Goal: Task Accomplishment & Management: Manage account settings

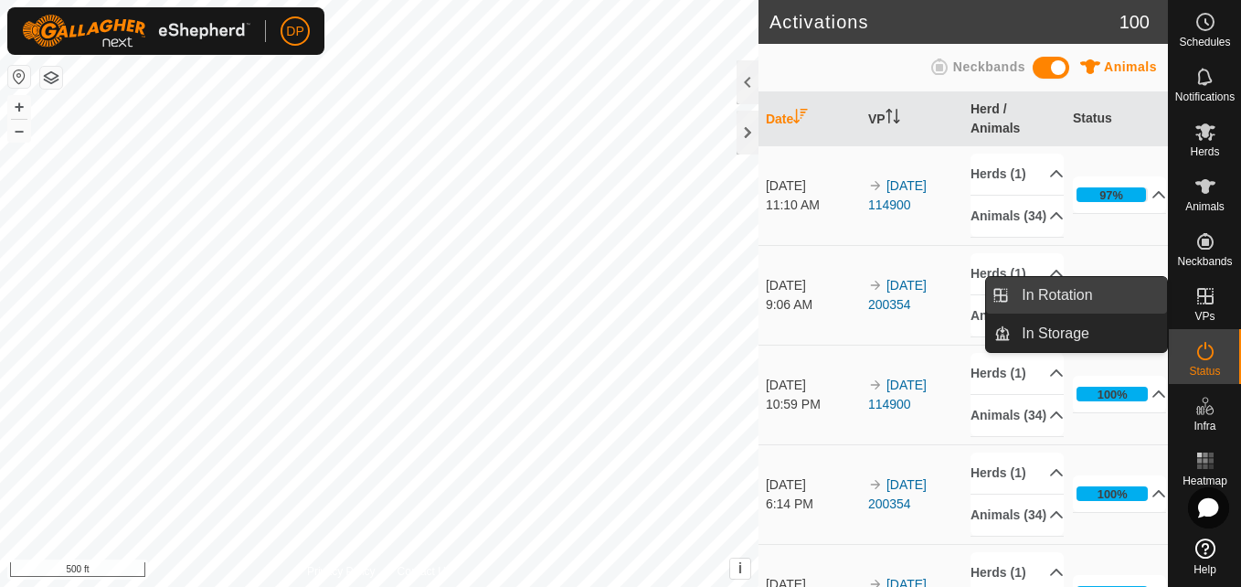
drag, startPoint x: 1162, startPoint y: 296, endPoint x: 1133, endPoint y: 298, distance: 29.3
click at [1133, 298] on link "In Rotation" at bounding box center [1089, 295] width 156 height 37
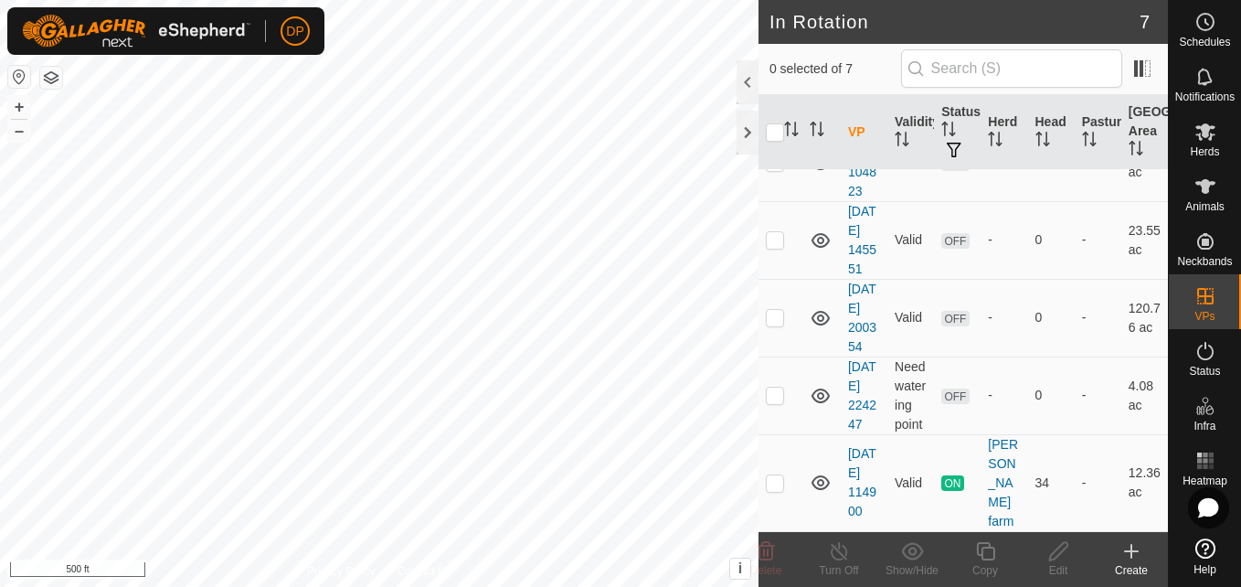
scroll to position [353, 0]
click at [770, 310] on p-checkbox at bounding box center [775, 317] width 18 height 15
checkbox input "true"
click at [1055, 547] on icon at bounding box center [1058, 551] width 23 height 22
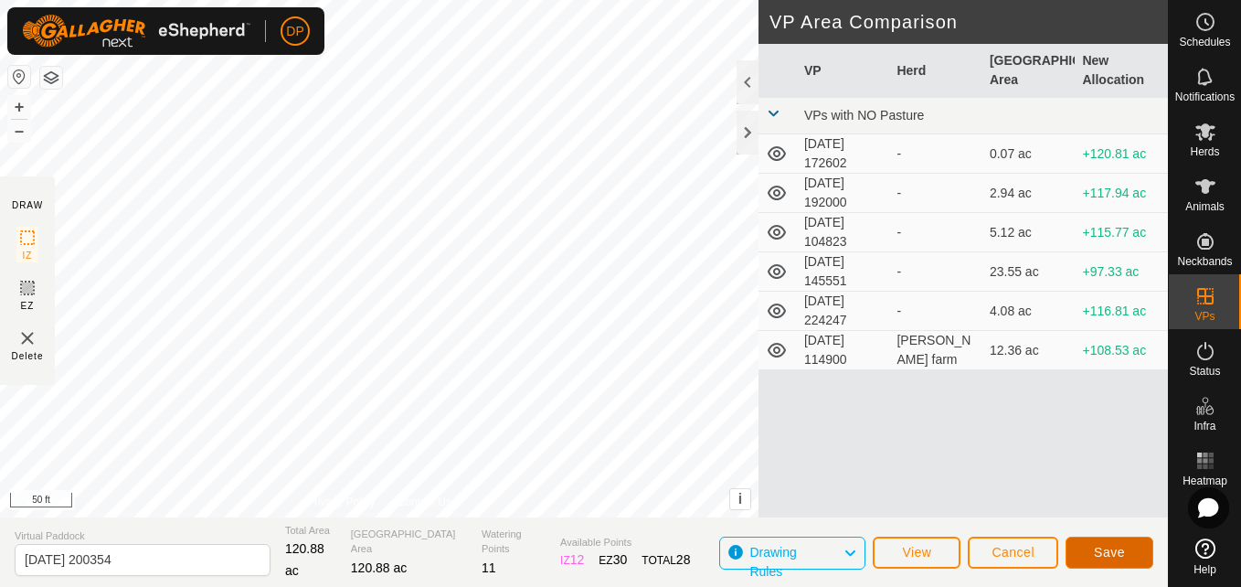
click at [1125, 546] on button "Save" at bounding box center [1109, 552] width 88 height 32
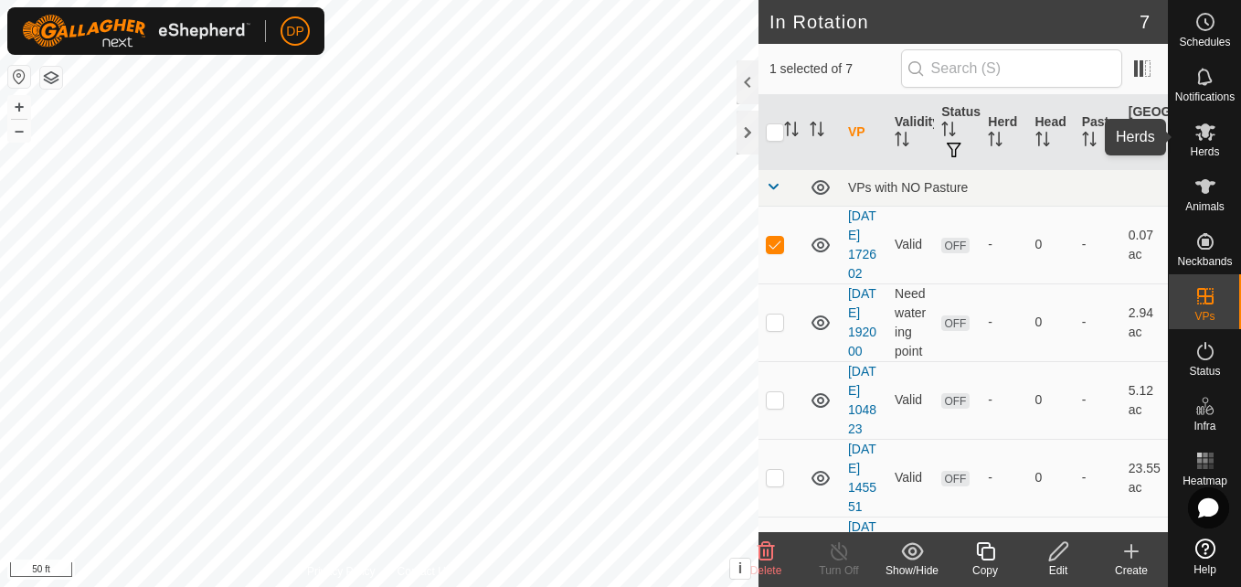
click at [1196, 129] on icon at bounding box center [1205, 132] width 22 height 22
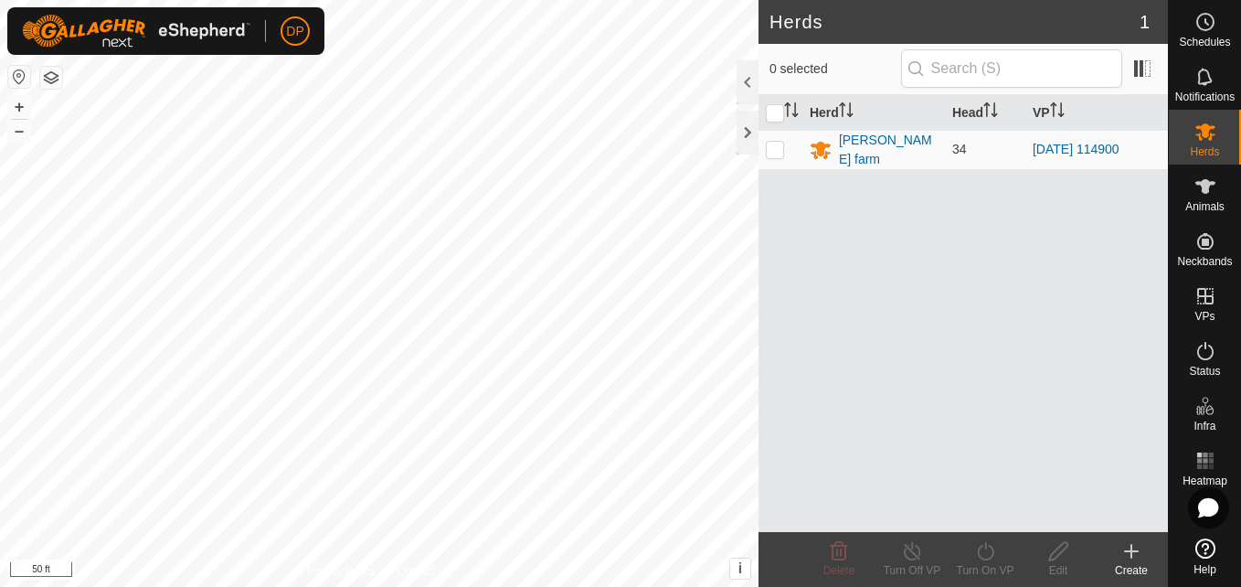
drag, startPoint x: 779, startPoint y: 150, endPoint x: 781, endPoint y: 169, distance: 19.4
click at [780, 151] on p-checkbox at bounding box center [775, 149] width 18 height 15
checkbox input "true"
click at [983, 558] on icon at bounding box center [985, 551] width 16 height 18
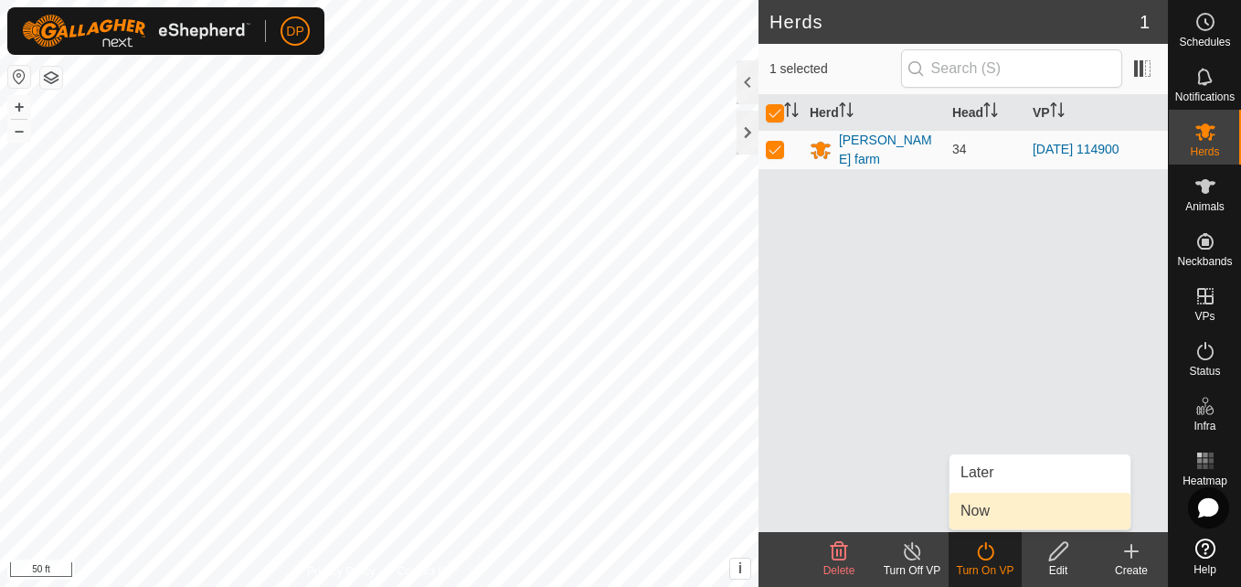
click at [989, 509] on link "Now" at bounding box center [1039, 511] width 181 height 37
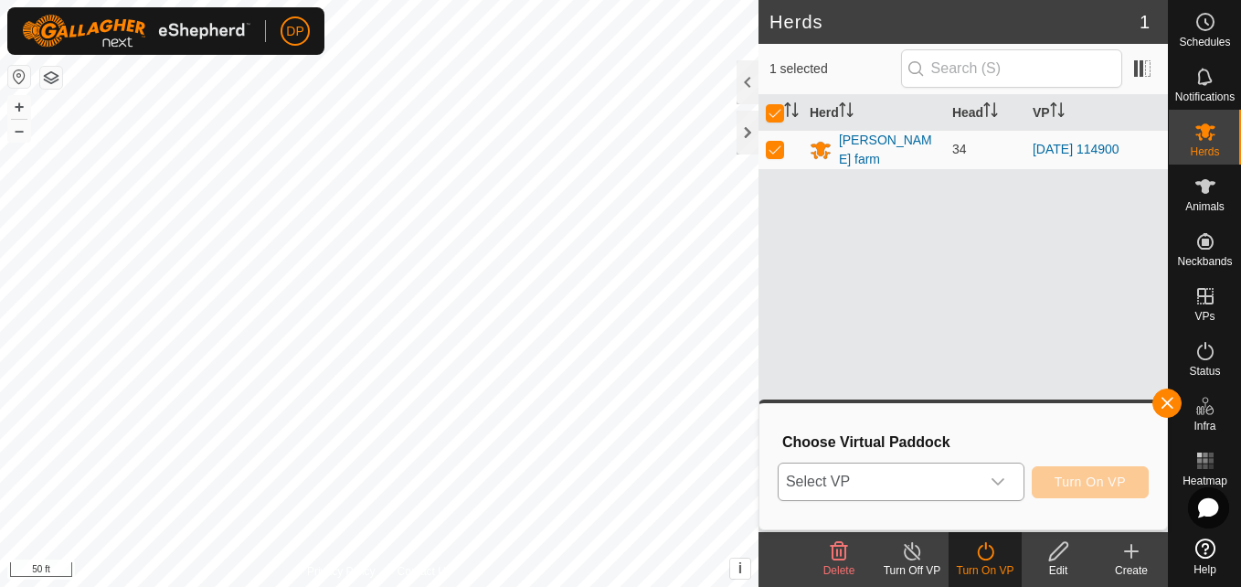
click at [1013, 480] on div "dropdown trigger" at bounding box center [998, 481] width 37 height 37
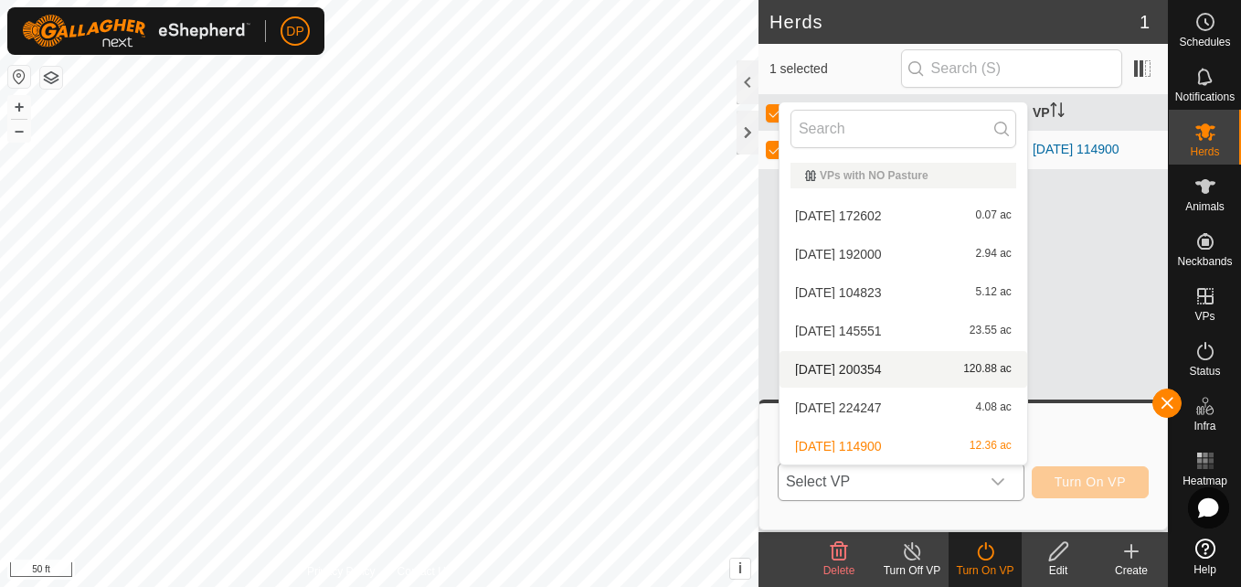
click at [928, 366] on li "2025-08-10 200354 120.88 ac" at bounding box center [903, 369] width 248 height 37
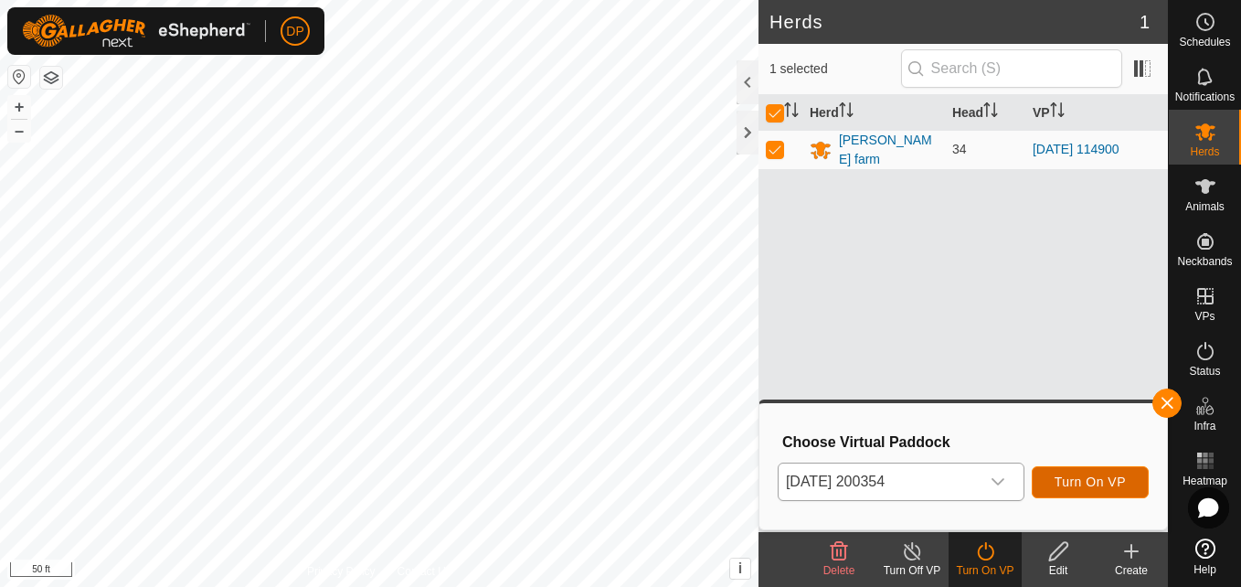
click at [1058, 474] on span "Turn On VP" at bounding box center [1090, 481] width 71 height 15
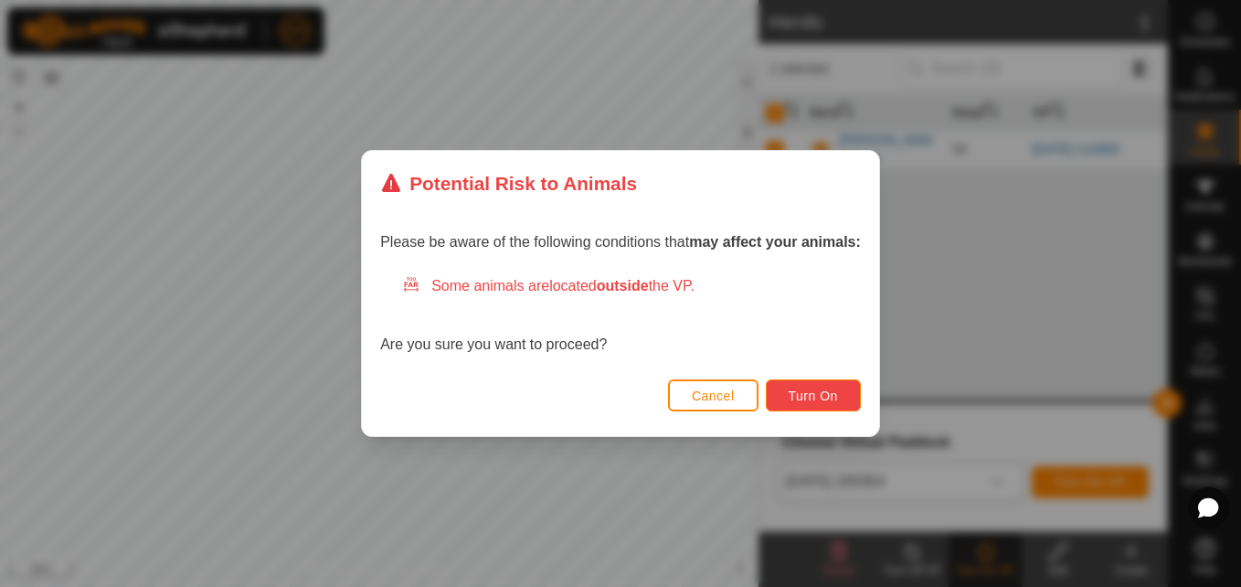
click at [789, 391] on span "Turn On" at bounding box center [813, 395] width 49 height 15
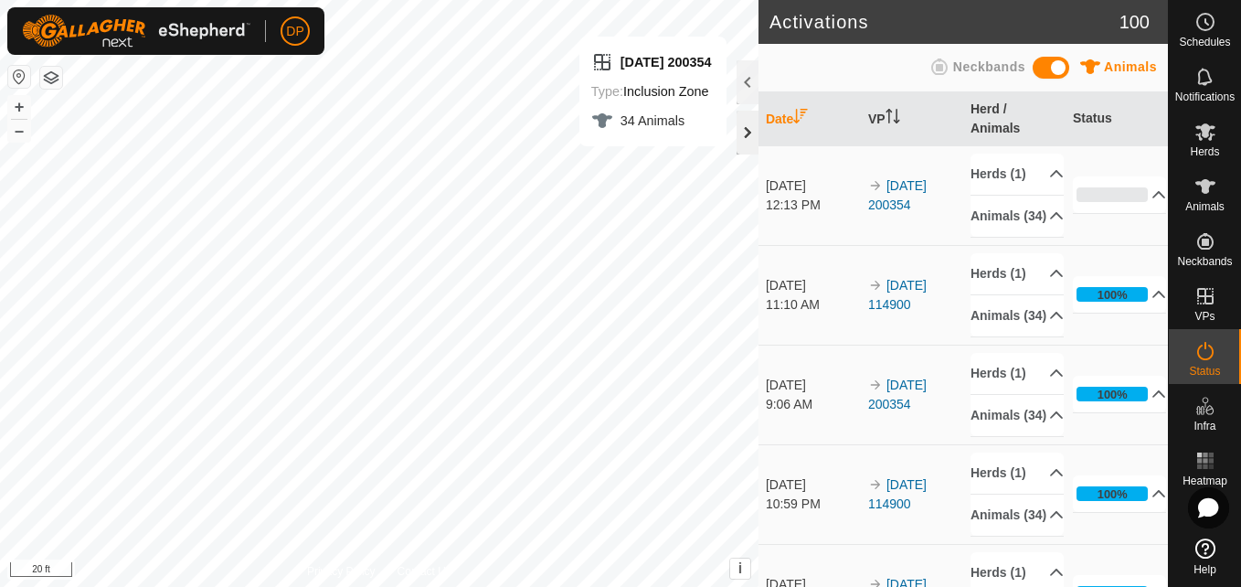
click at [746, 126] on div at bounding box center [748, 133] width 22 height 44
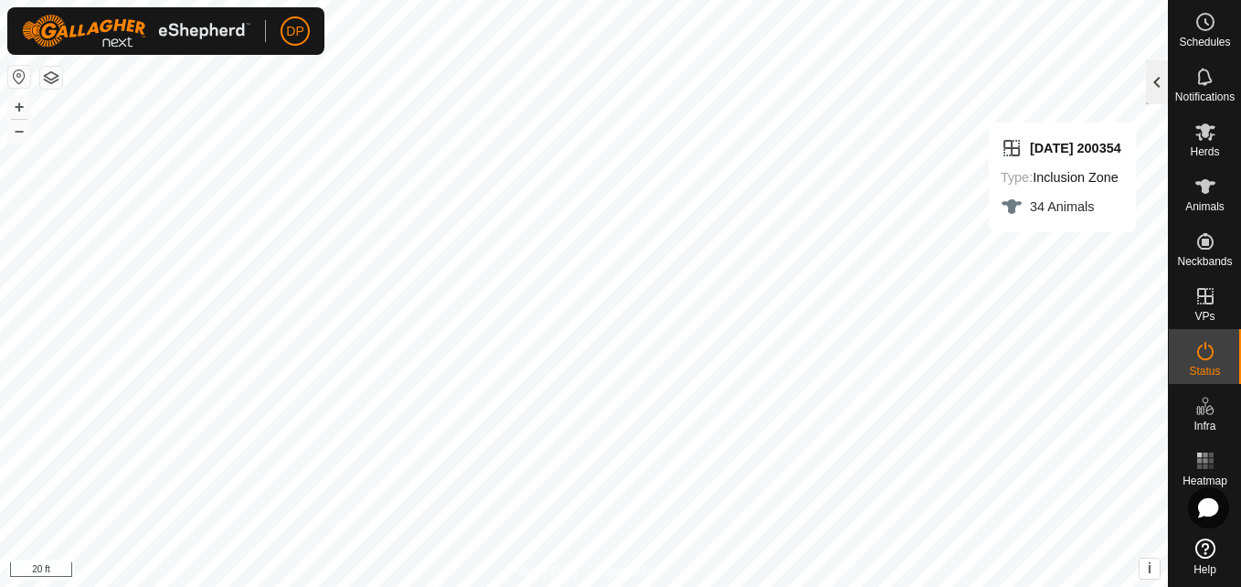
click at [1156, 76] on div at bounding box center [1157, 82] width 22 height 44
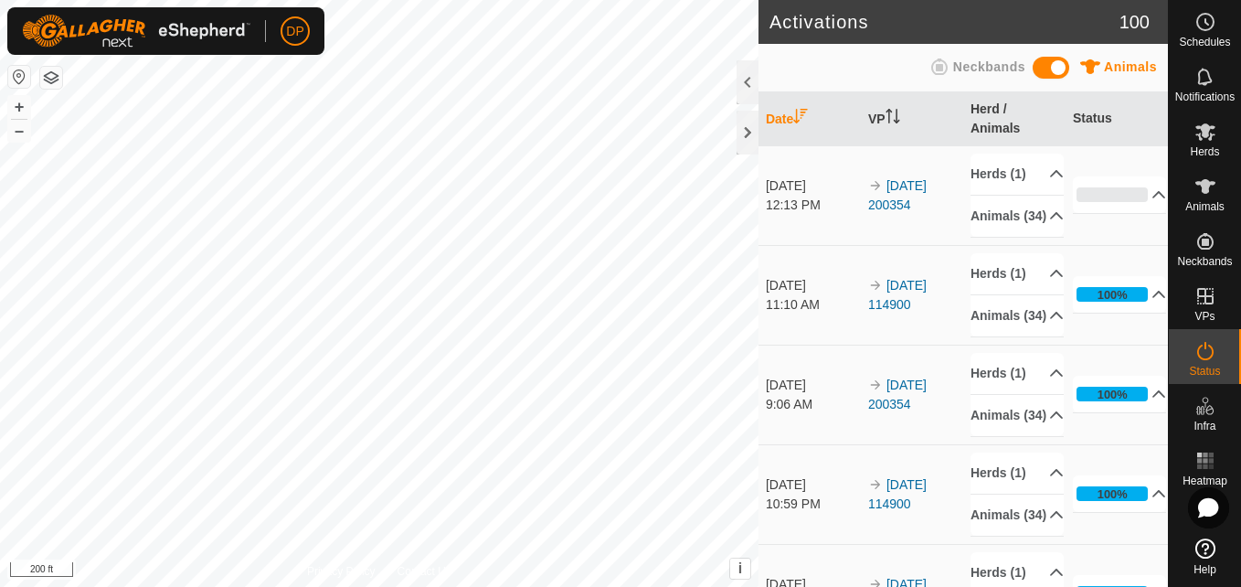
scroll to position [91, 0]
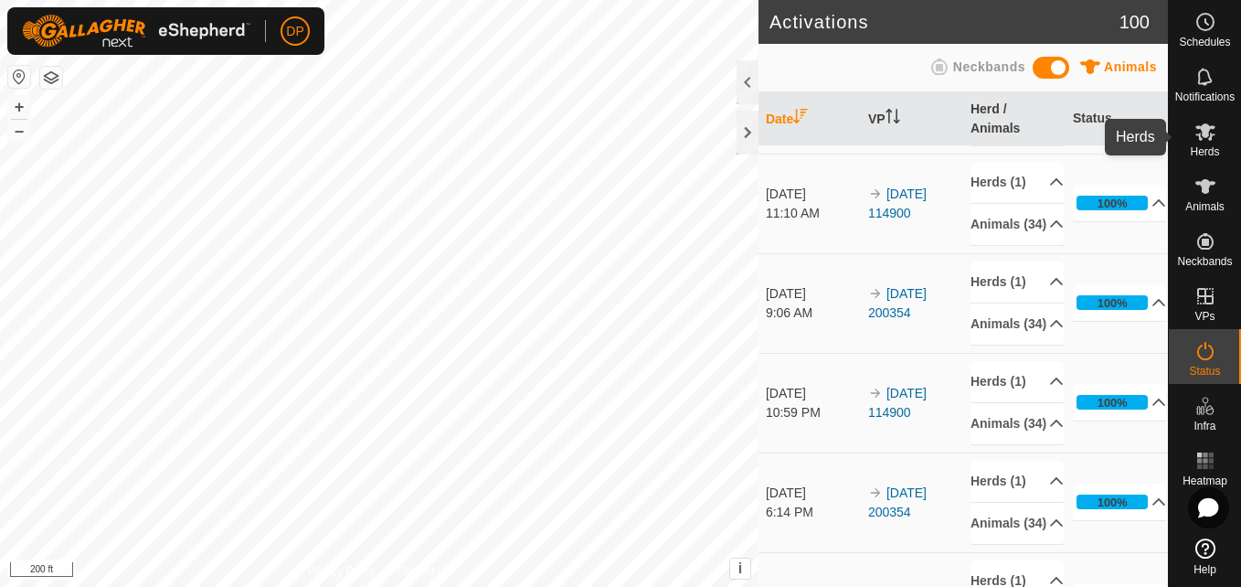
click at [1194, 133] on icon at bounding box center [1205, 132] width 22 height 22
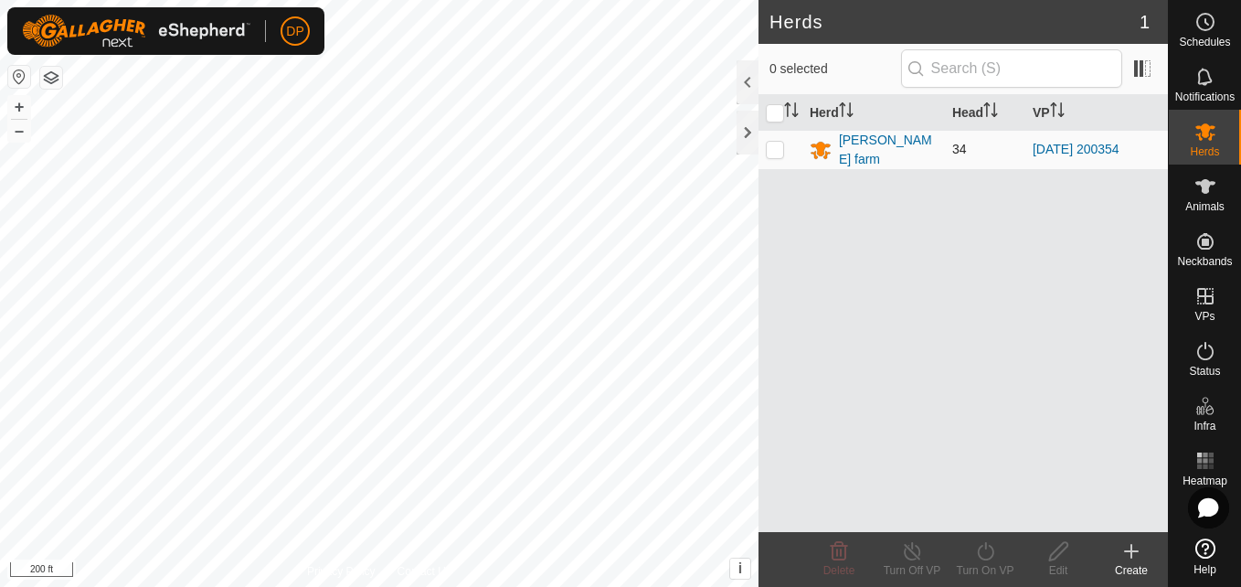
click at [777, 143] on p-checkbox at bounding box center [775, 149] width 18 height 15
checkbox input "true"
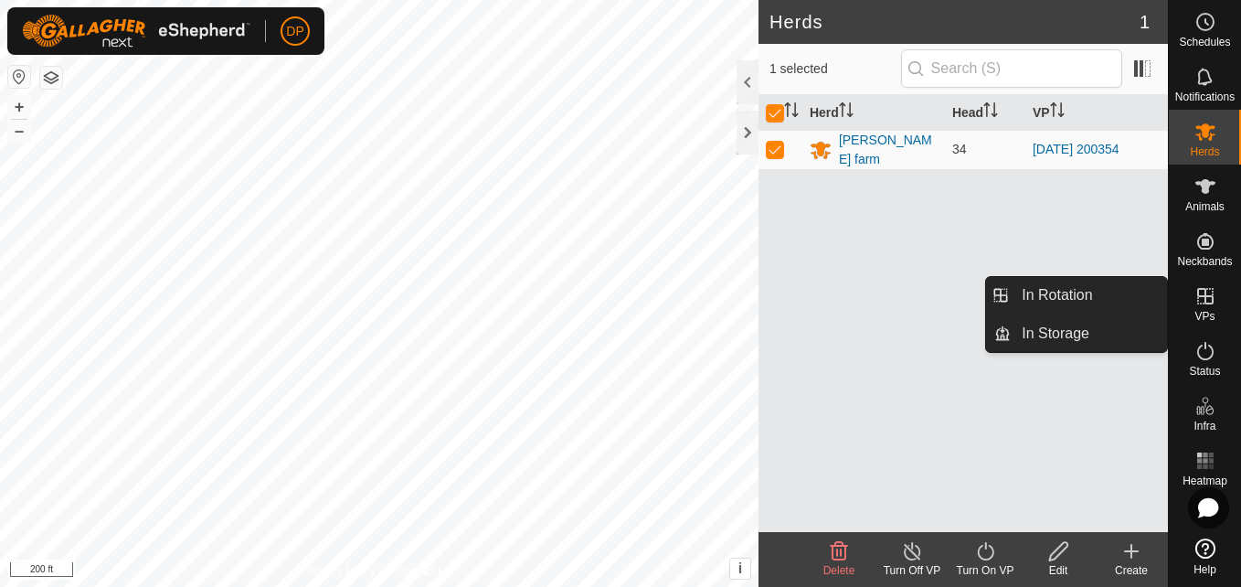
click at [1195, 287] on icon at bounding box center [1205, 296] width 22 height 22
click at [1137, 301] on link "In Rotation" at bounding box center [1089, 295] width 156 height 37
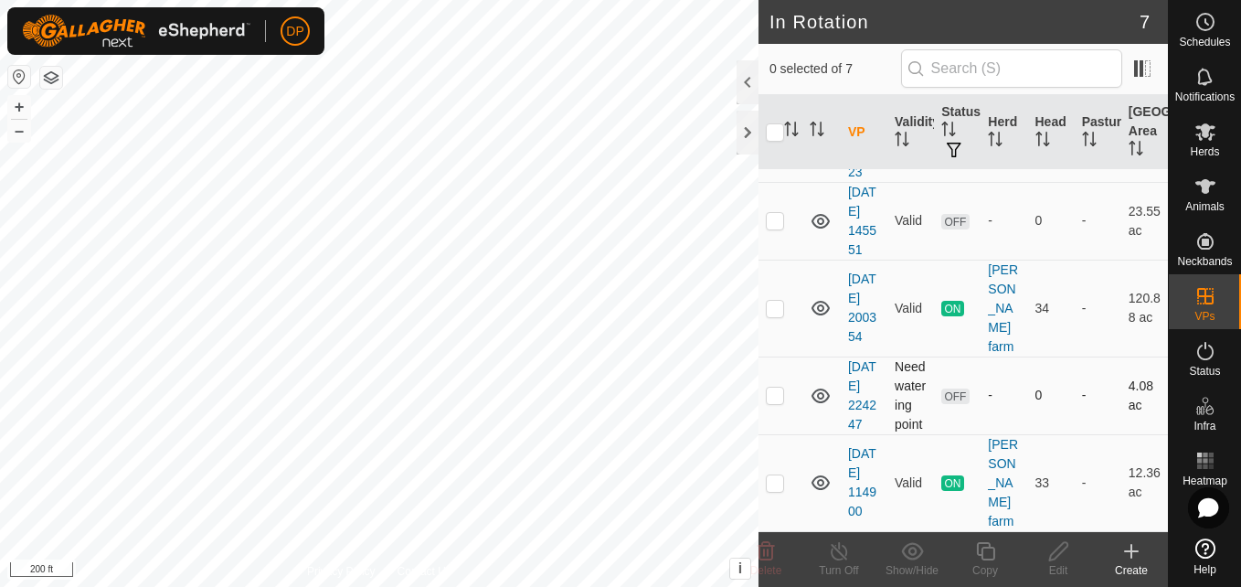
scroll to position [353, 0]
checkbox input "false"
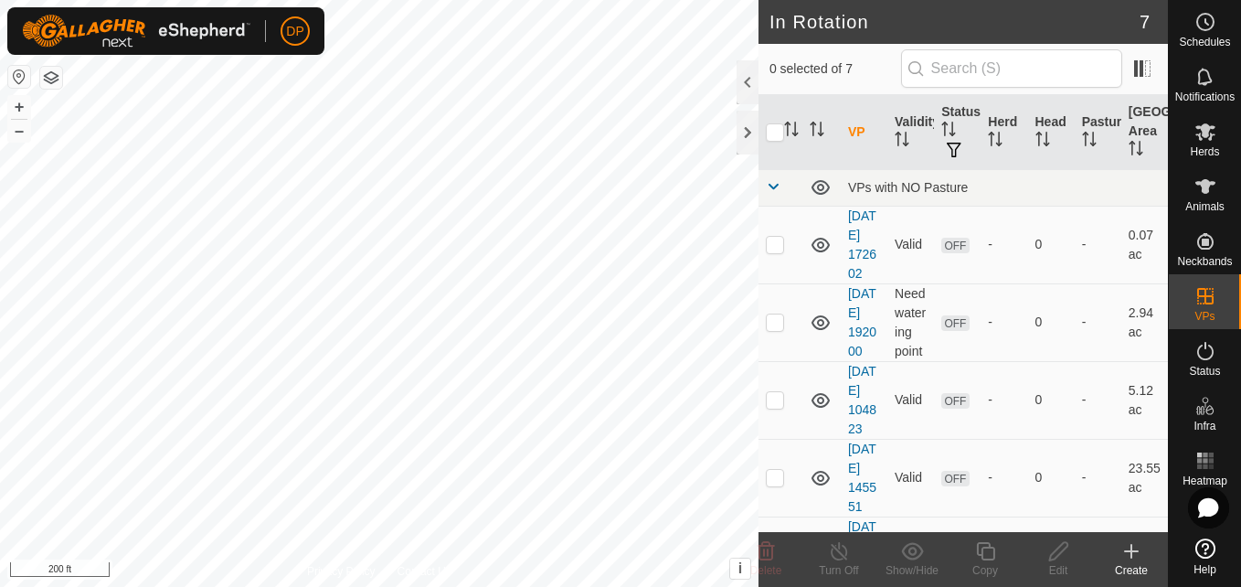
click at [475, 586] on html "DP Schedules Notifications Herds Animals Neckbands VPs Status Infra Heatmap Hel…" at bounding box center [620, 293] width 1241 height 587
click at [744, 127] on div at bounding box center [748, 133] width 22 height 44
